Goal: Find specific page/section: Find specific page/section

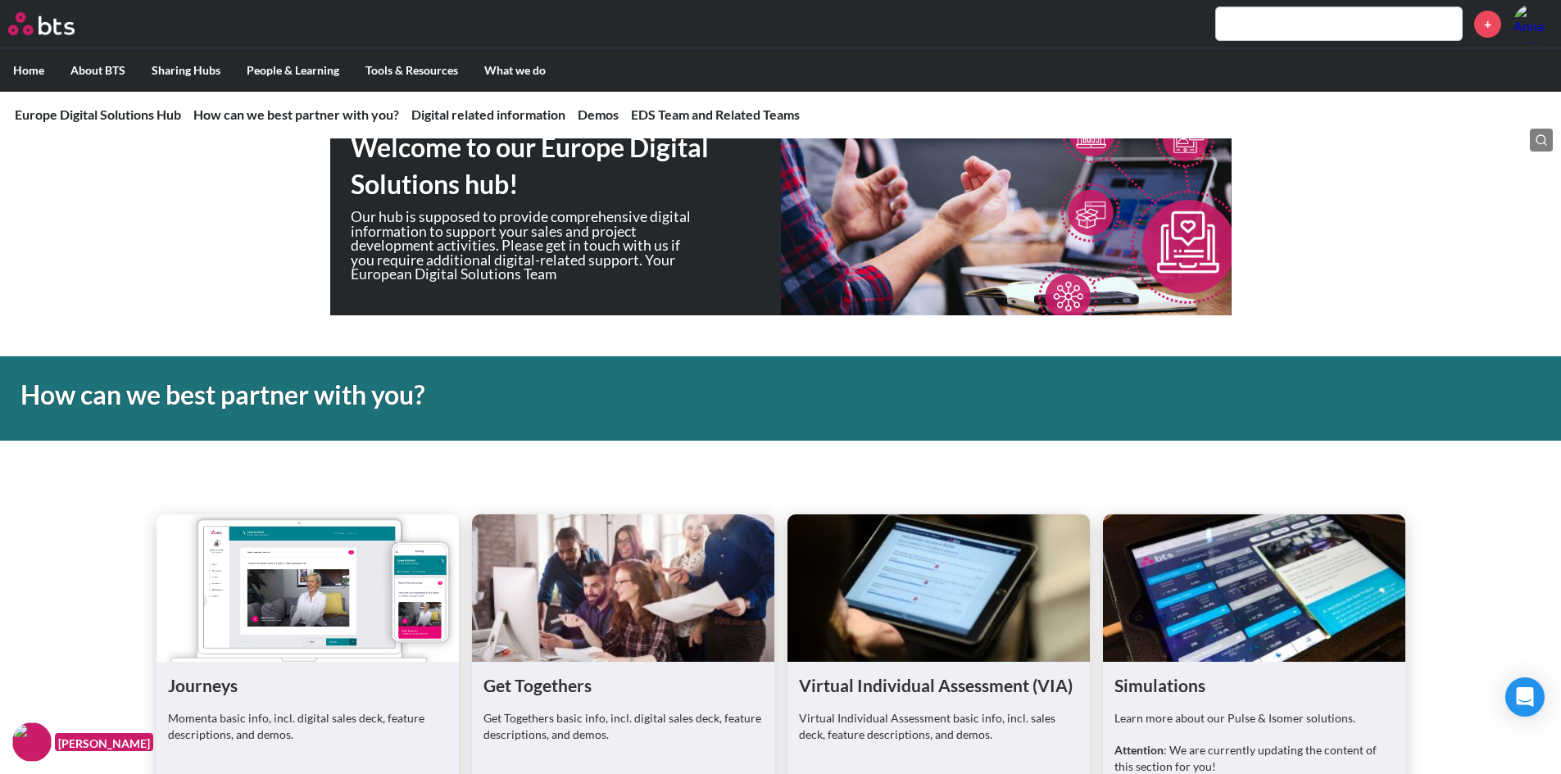
scroll to position [138, 0]
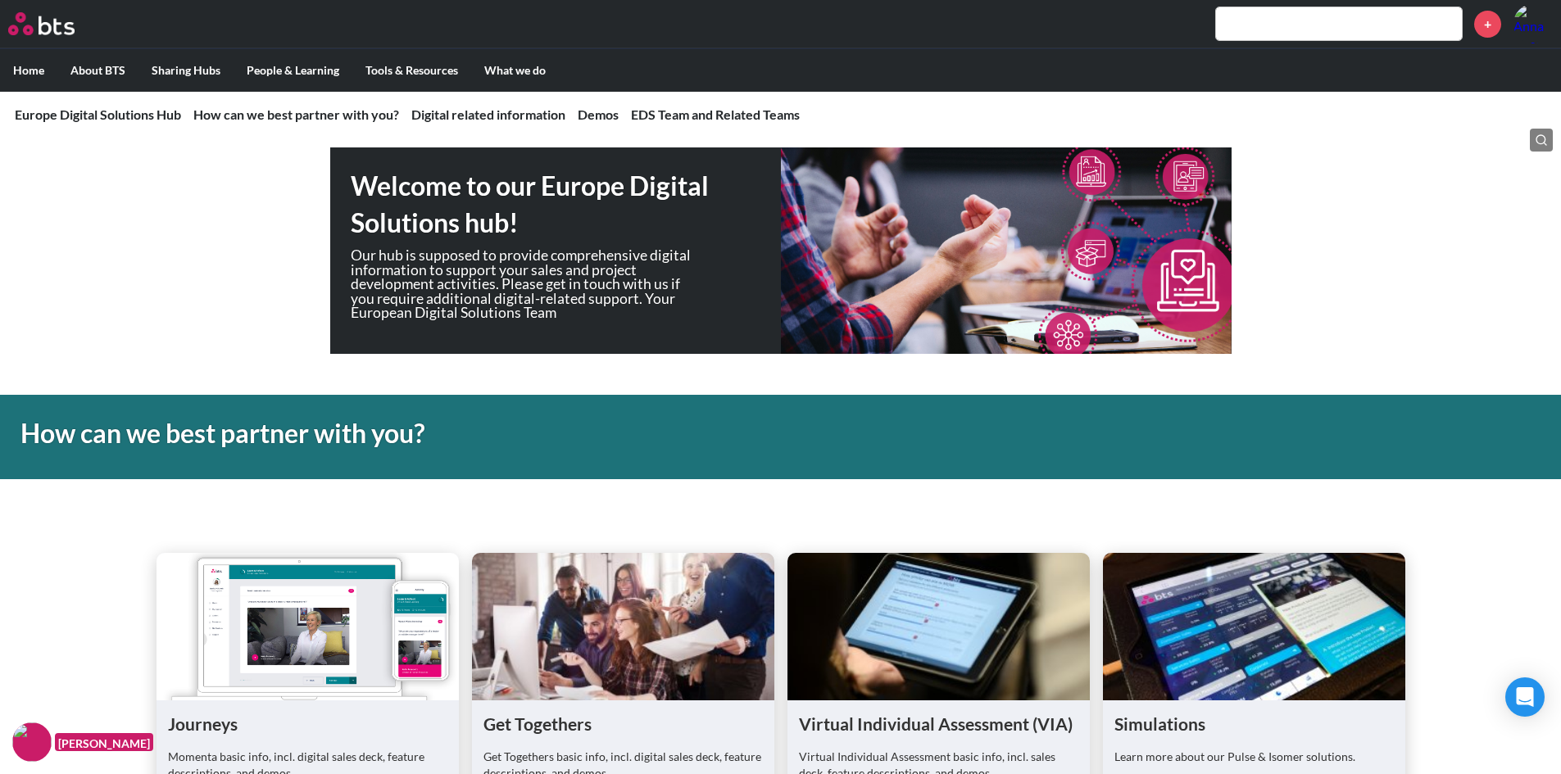
click at [1297, 30] on input "text" at bounding box center [1339, 23] width 246 height 33
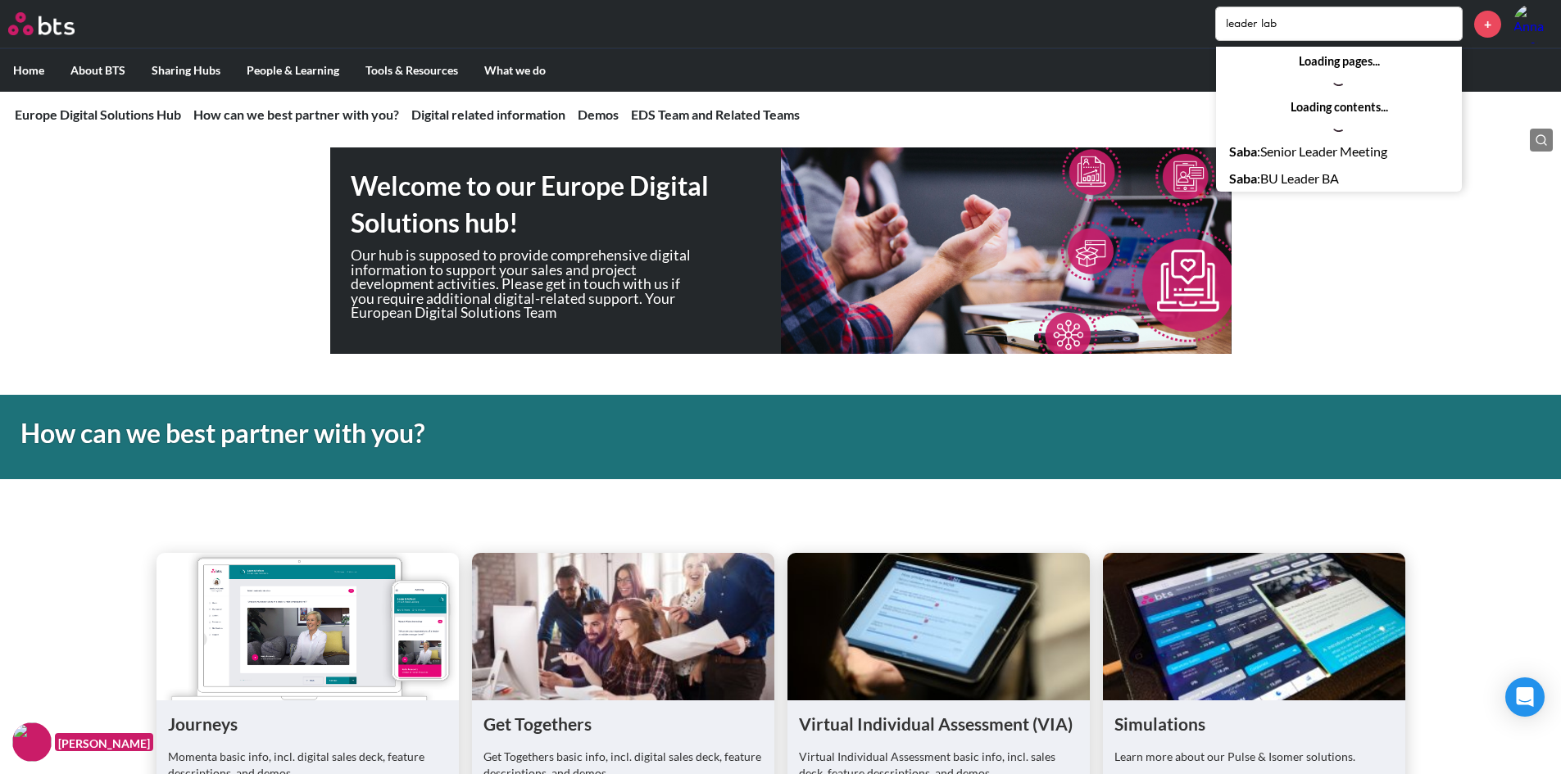
type input "leader lab"
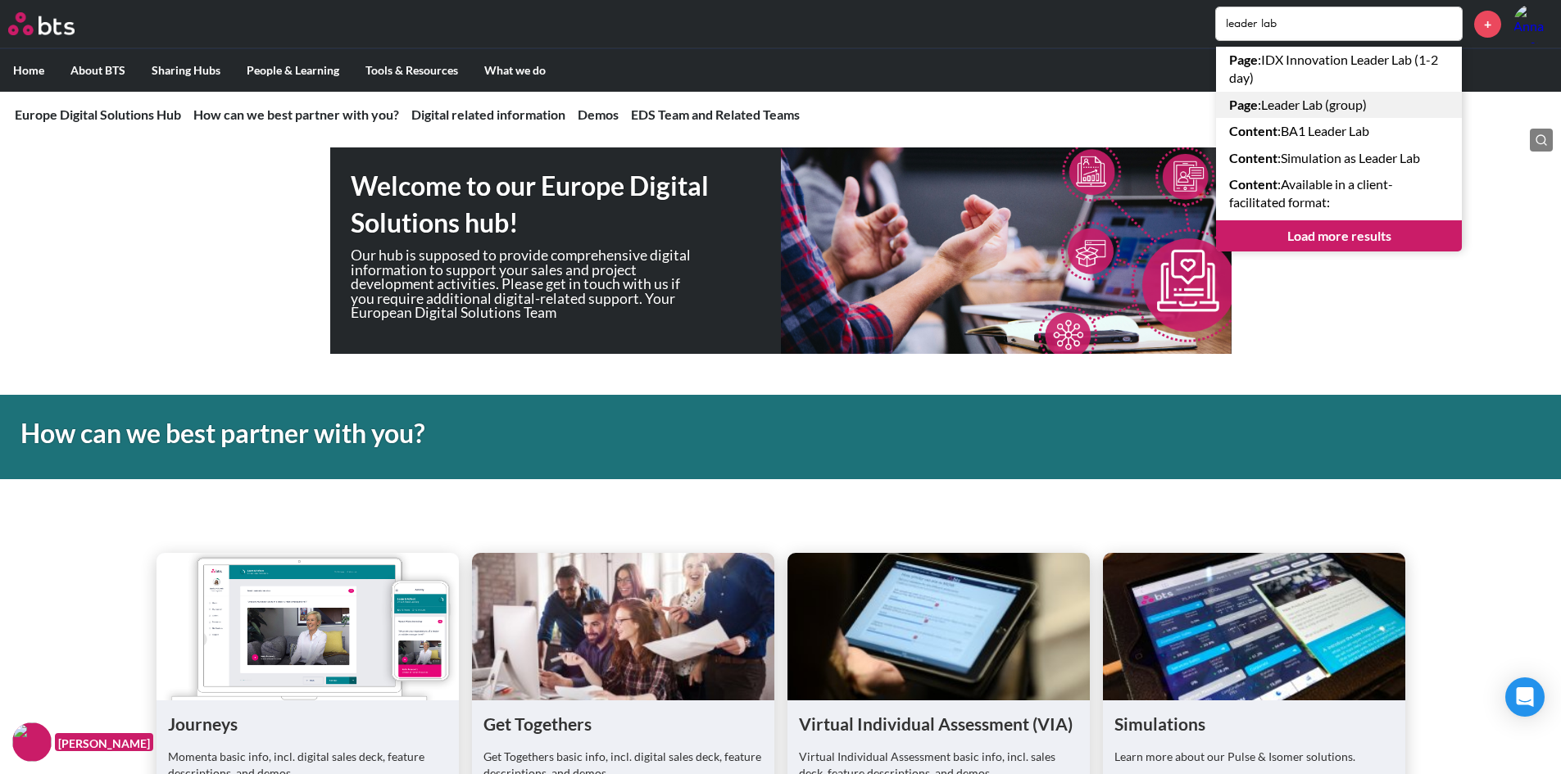
click at [1303, 107] on link "Page : Leader Lab (group)" at bounding box center [1339, 105] width 246 height 26
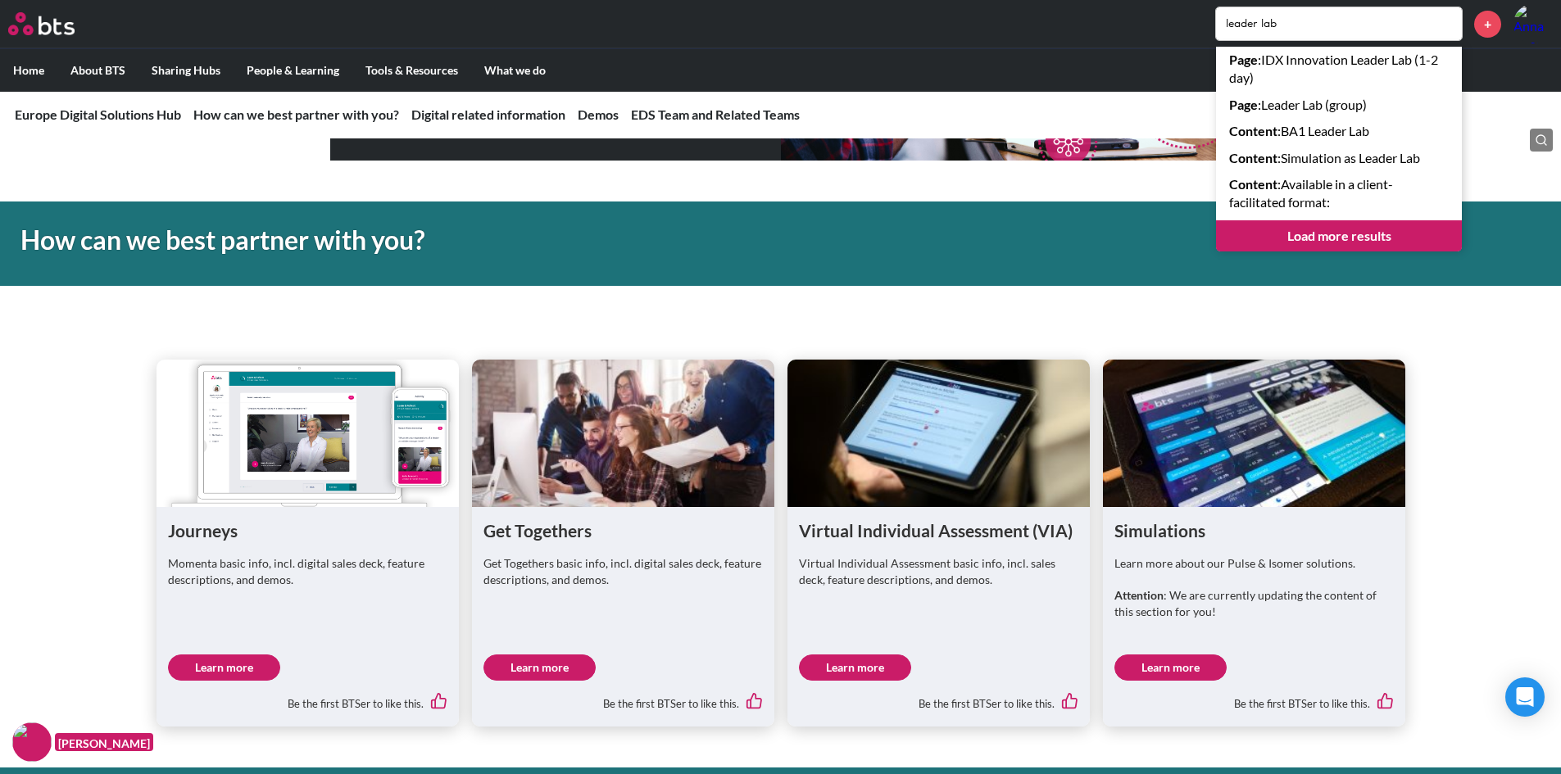
scroll to position [0, 0]
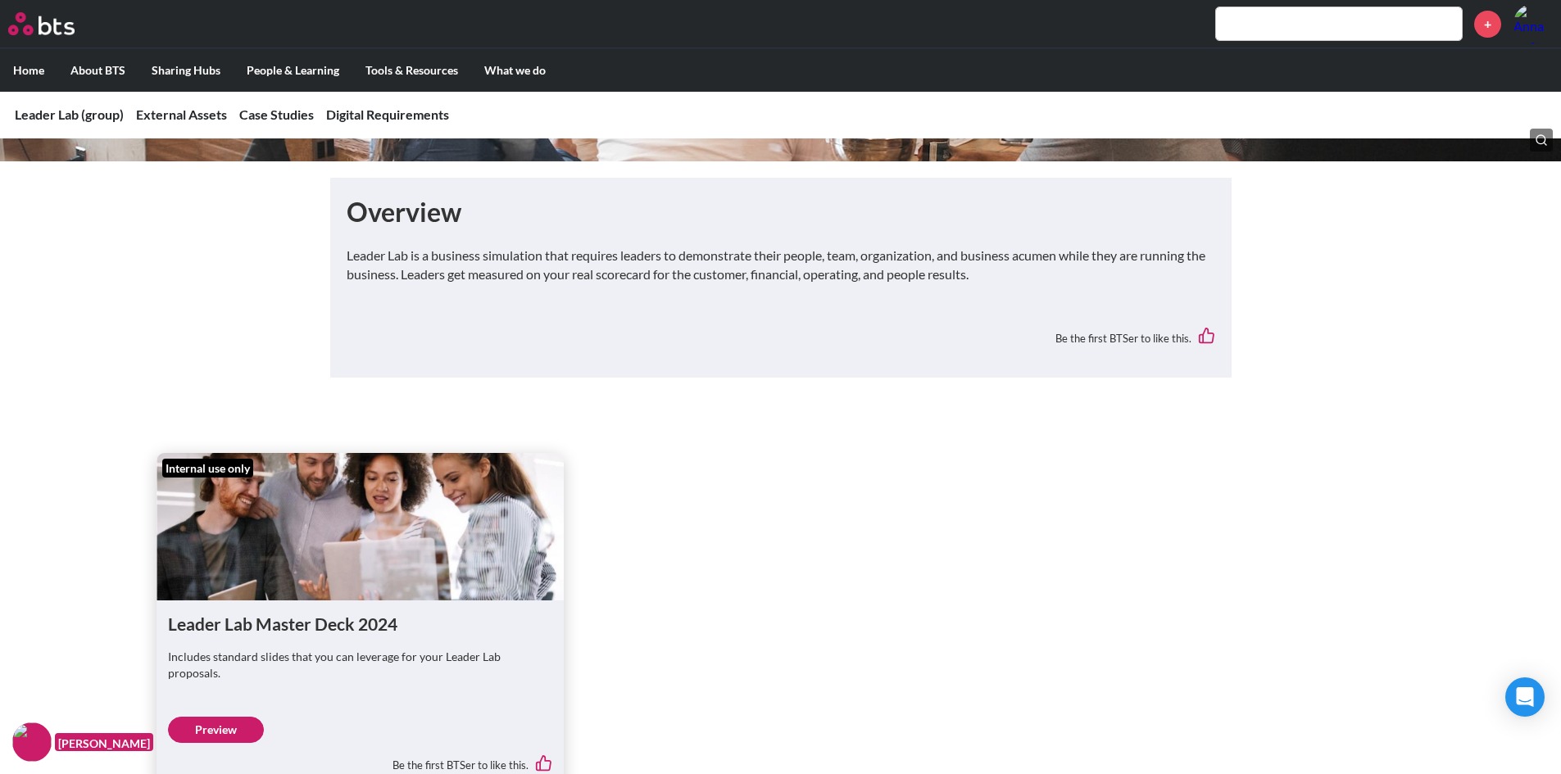
scroll to position [407, 0]
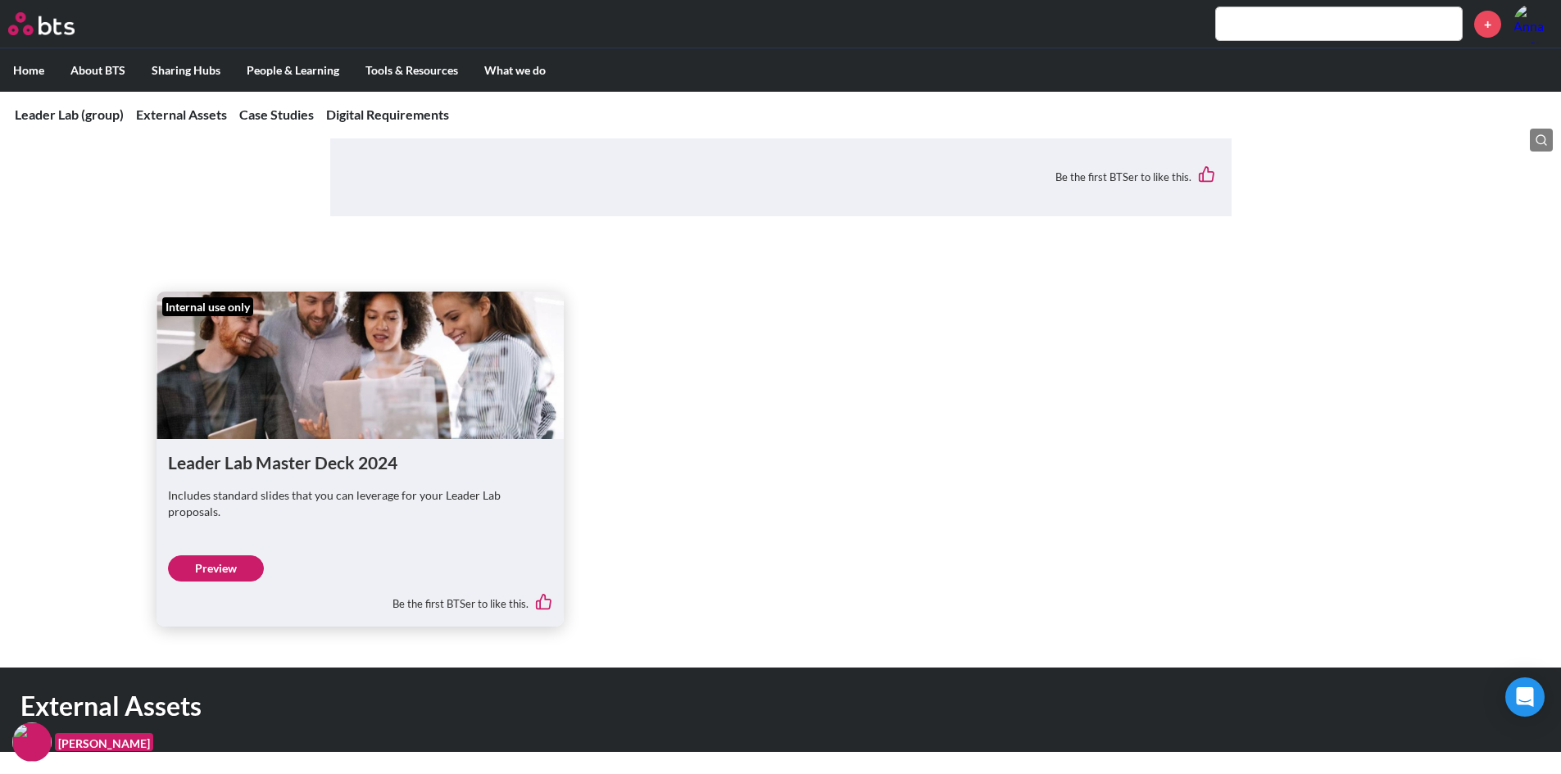
click at [213, 556] on link "Preview" at bounding box center [216, 569] width 96 height 26
